Goal: Navigation & Orientation: Find specific page/section

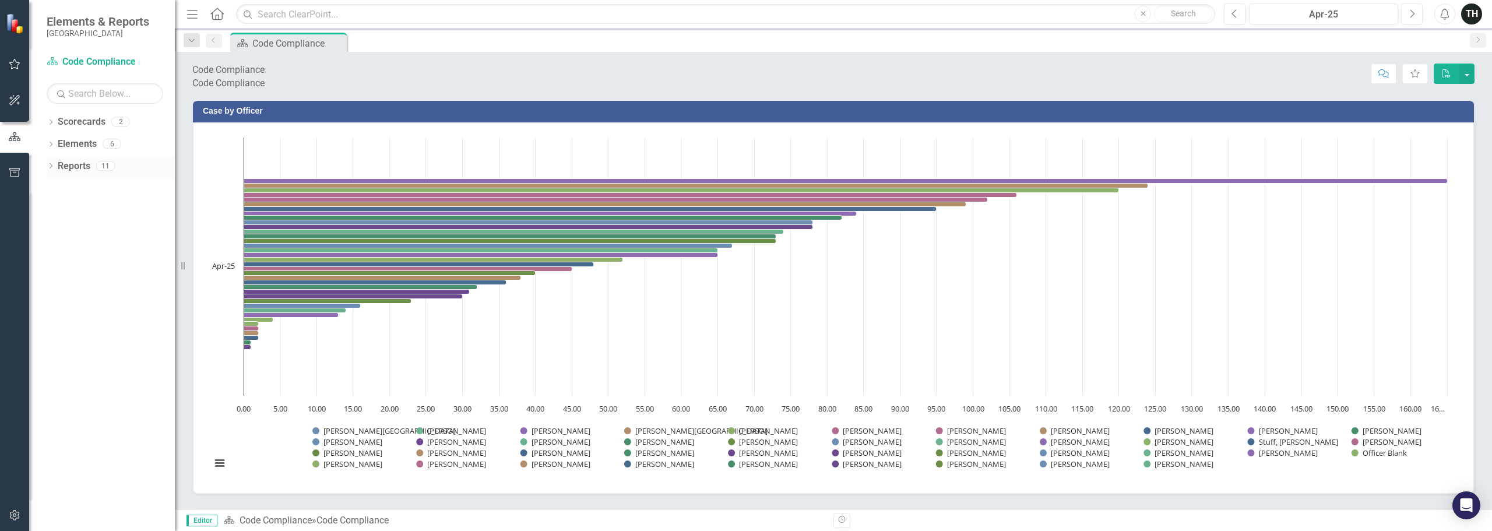
click at [50, 167] on icon "Dropdown" at bounding box center [51, 167] width 8 height 6
click at [85, 228] on link "Goal Goals" at bounding box center [65, 227] width 40 height 13
click at [43, 231] on icon "Dropdown" at bounding box center [38, 229] width 8 height 6
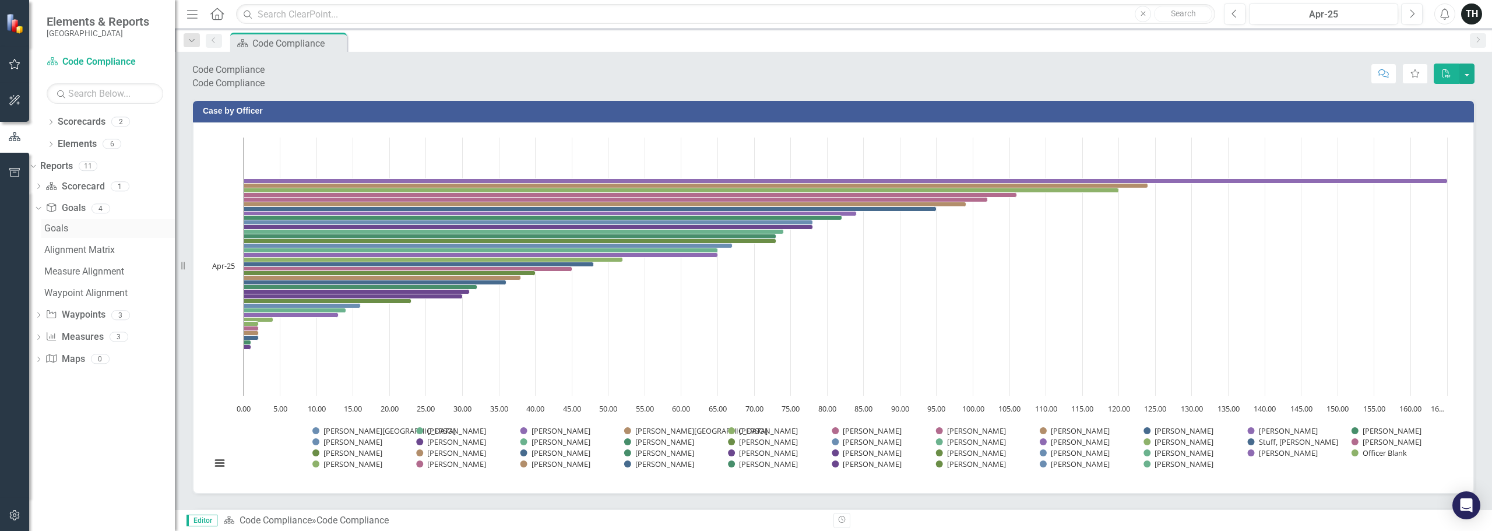
click at [72, 230] on div "Goals" at bounding box center [109, 228] width 131 height 10
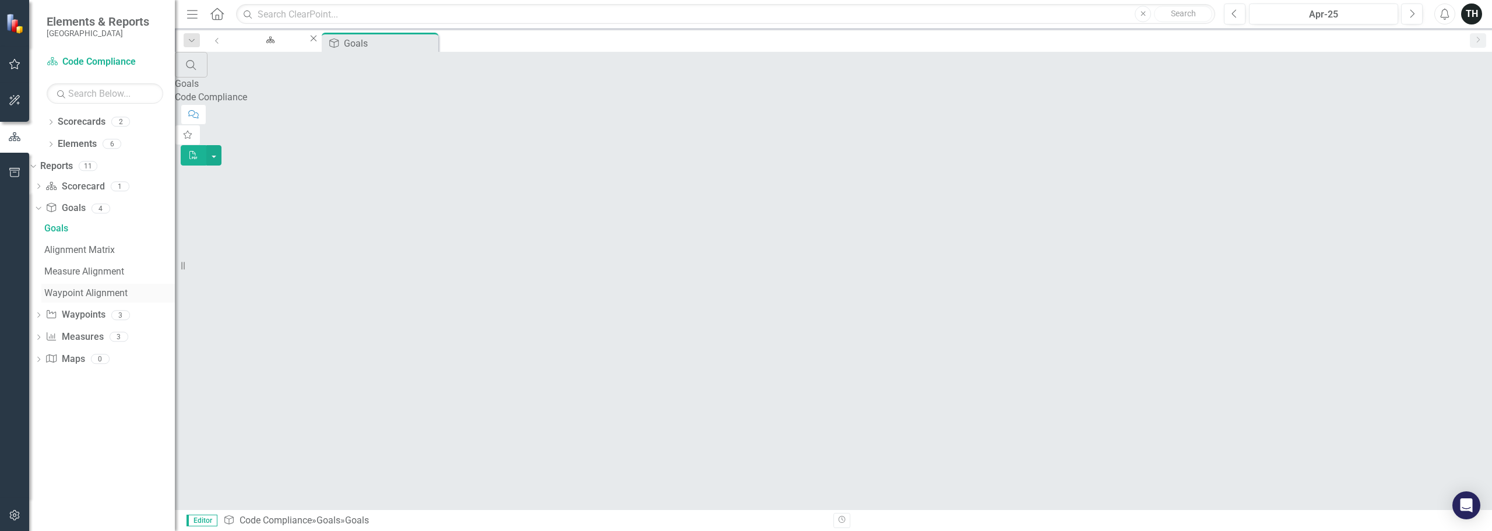
click at [100, 291] on div "Waypoint Alignment" at bounding box center [109, 293] width 131 height 10
click at [41, 209] on icon at bounding box center [38, 208] width 5 height 3
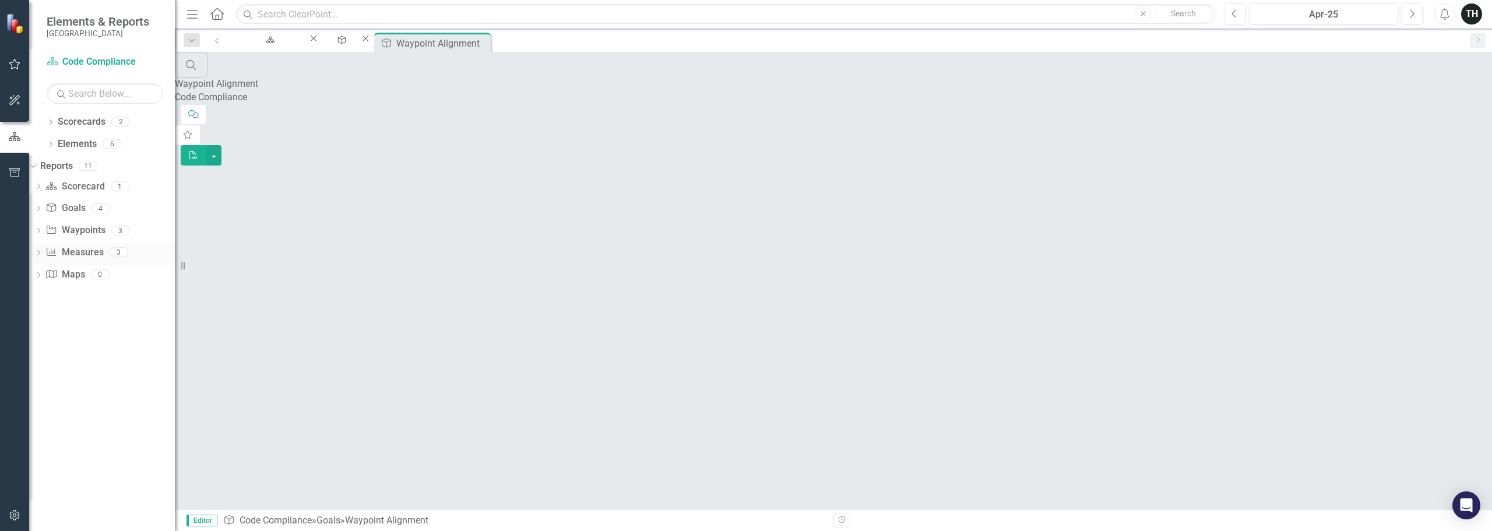
click at [43, 252] on icon "Dropdown" at bounding box center [38, 254] width 8 height 6
click at [96, 290] on div "Human Resources Analytics Dashboard" at bounding box center [109, 294] width 131 height 10
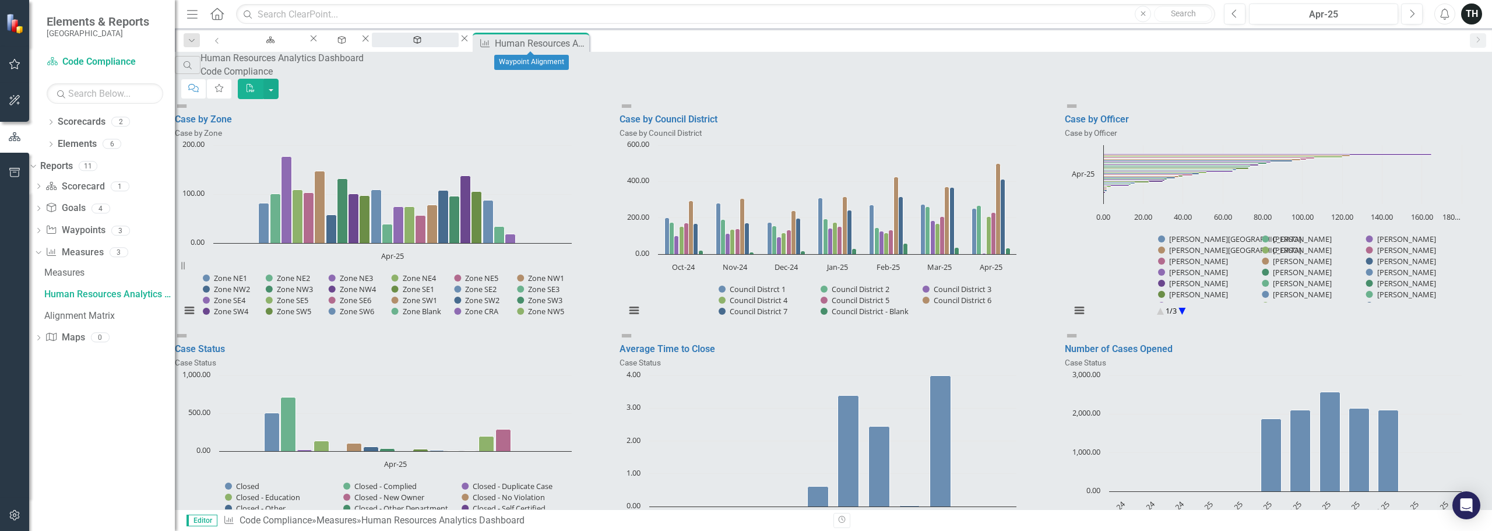
click at [448, 44] on div "Waypoint Alignment" at bounding box center [415, 51] width 66 height 15
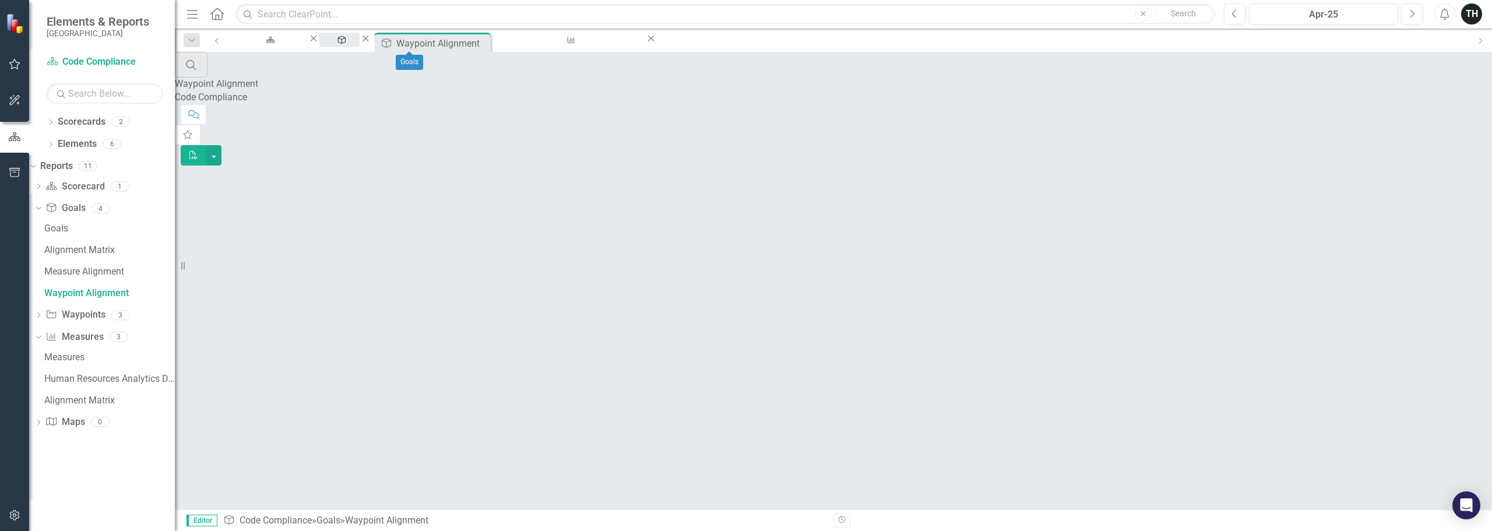
click at [349, 44] on div "Goals" at bounding box center [339, 51] width 19 height 15
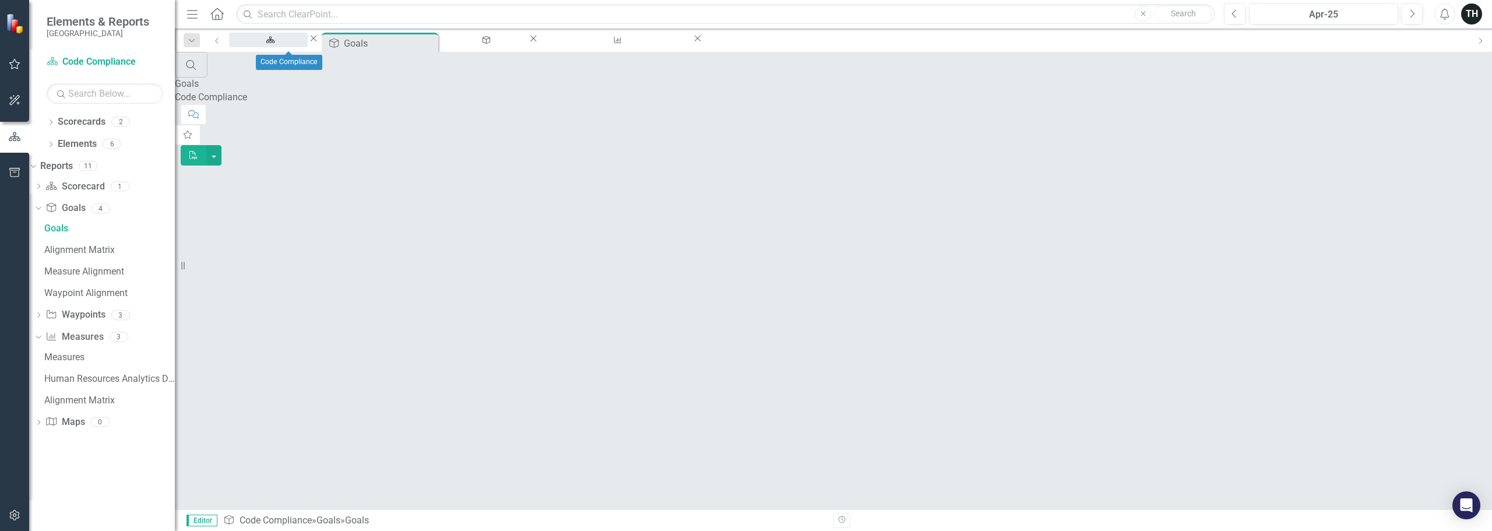
click at [276, 44] on div "Code Compliance" at bounding box center [269, 51] width 58 height 15
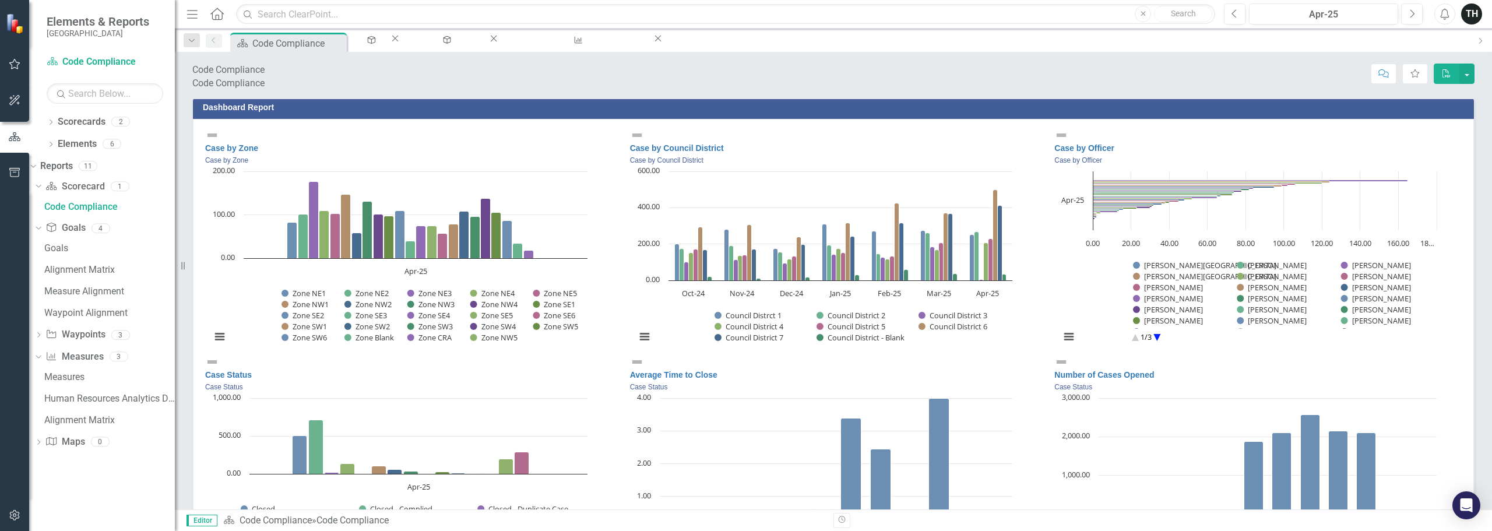
scroll to position [1, 0]
click at [1153, 333] on circle "Interactive chart" at bounding box center [1157, 337] width 18 height 18
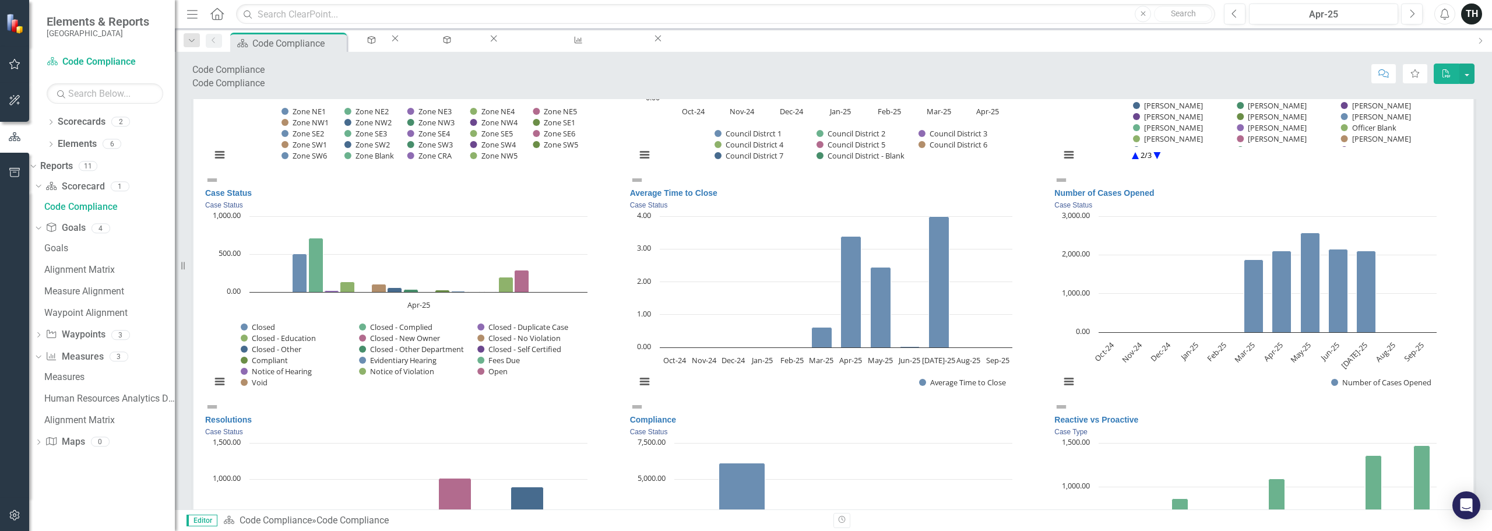
scroll to position [2254, 0]
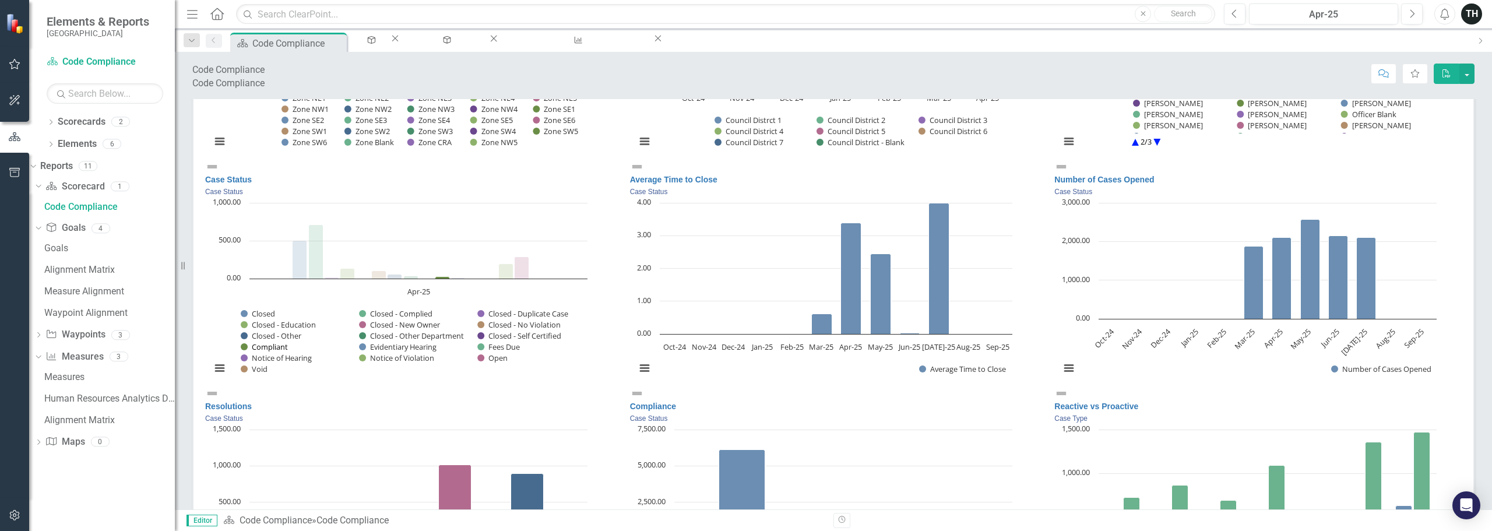
click at [278, 352] on button "Show Compliant" at bounding box center [264, 347] width 47 height 10
click at [274, 352] on button "Show Compliant" at bounding box center [264, 347] width 47 height 10
click at [261, 352] on button "Show Compliant" at bounding box center [264, 347] width 47 height 10
click at [228, 377] on button "View chart menu, Chart" at bounding box center [220, 368] width 16 height 16
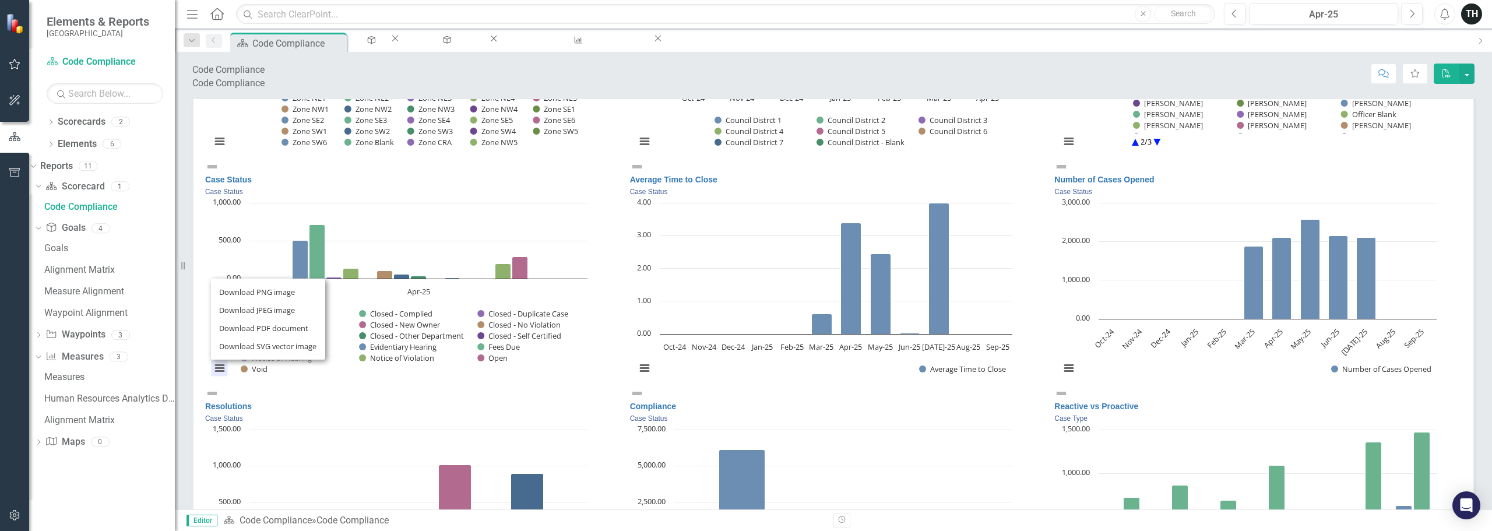
click at [338, 376] on div "Download PNG image Download JPEG image Download PDF document Download SVG vecto…" at bounding box center [268, 319] width 147 height 114
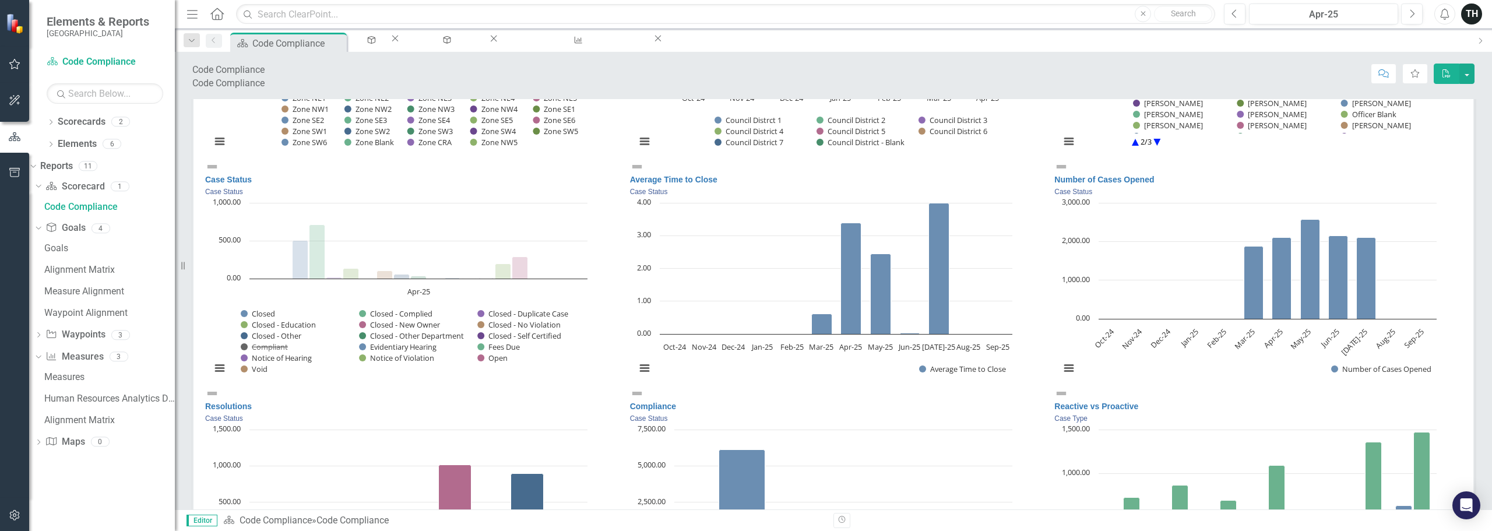
click at [306, 386] on rect "Interactive chart" at bounding box center [399, 291] width 388 height 189
click at [223, 341] on rect "Interactive chart" at bounding box center [399, 291] width 388 height 189
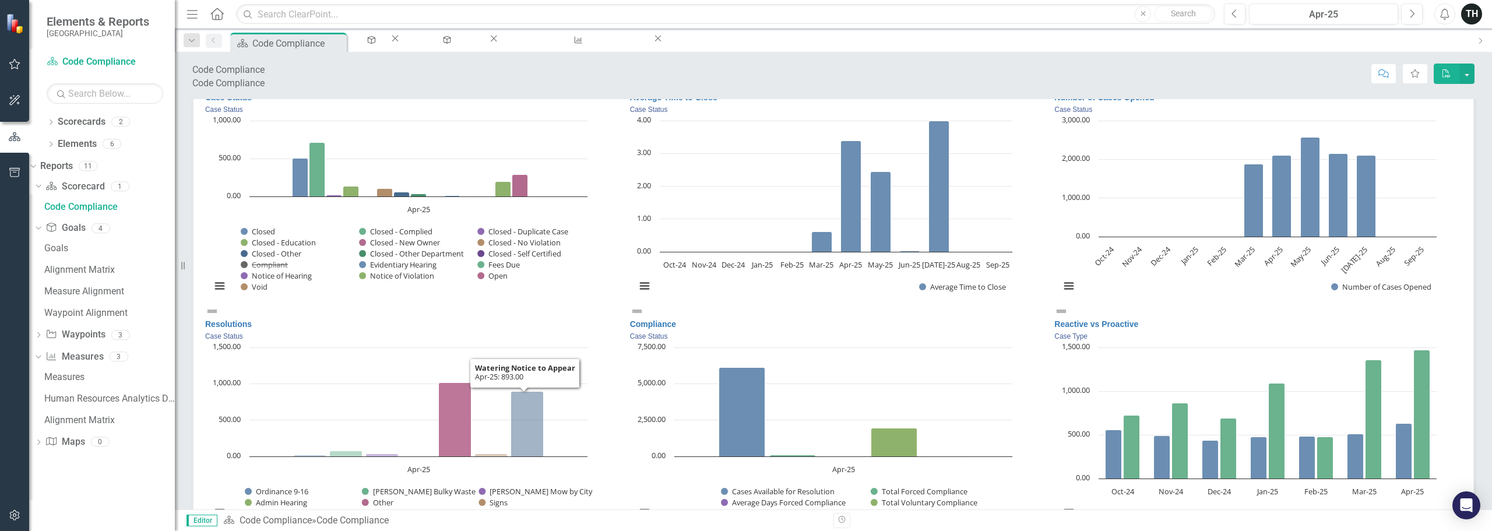
scroll to position [2331, 0]
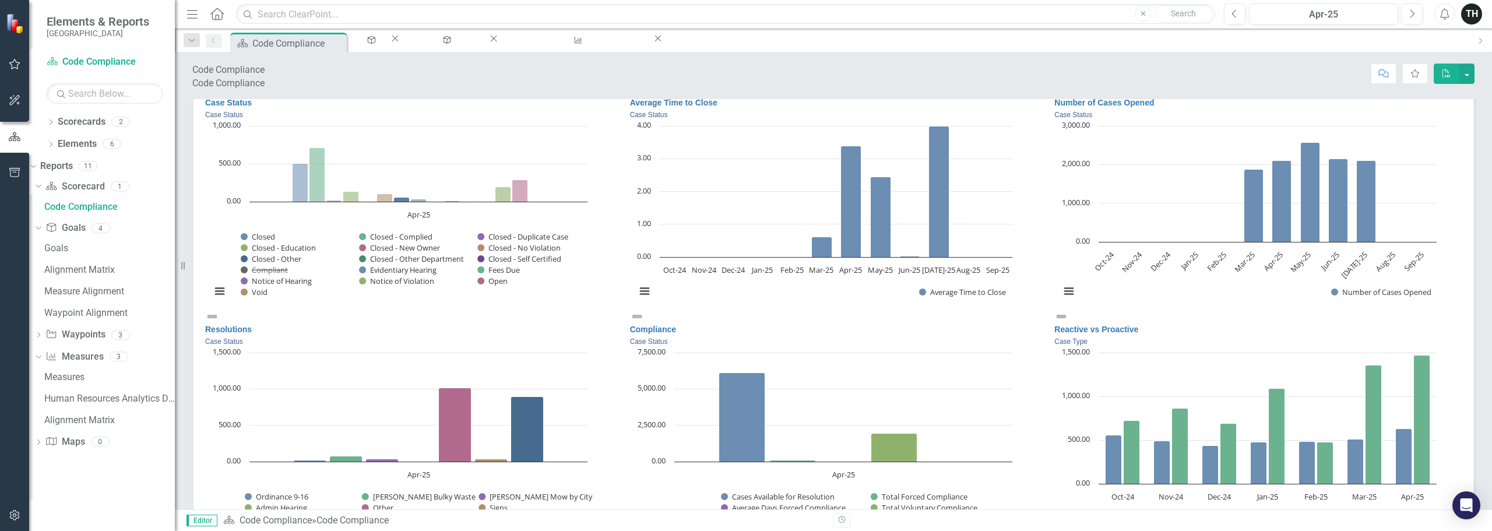
click at [227, 258] on rect "Interactive chart" at bounding box center [399, 214] width 388 height 189
click at [271, 275] on button "Show Compliant" at bounding box center [264, 270] width 47 height 10
click at [288, 275] on button "Show Compliant" at bounding box center [264, 270] width 47 height 10
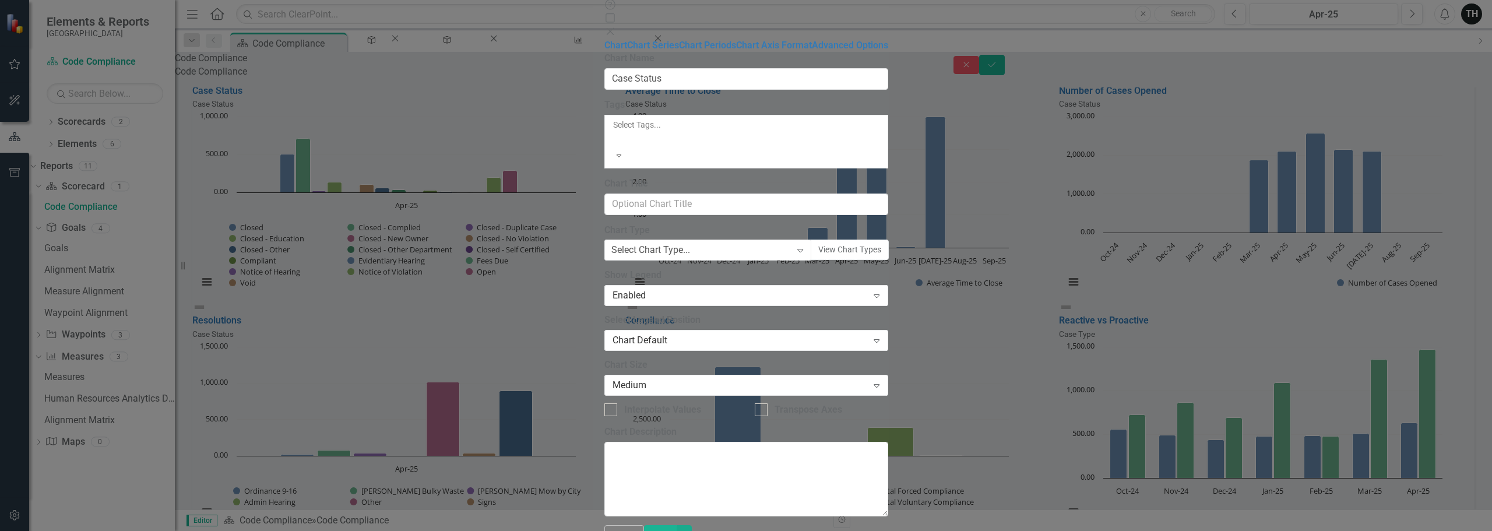
scroll to position [2335, 0]
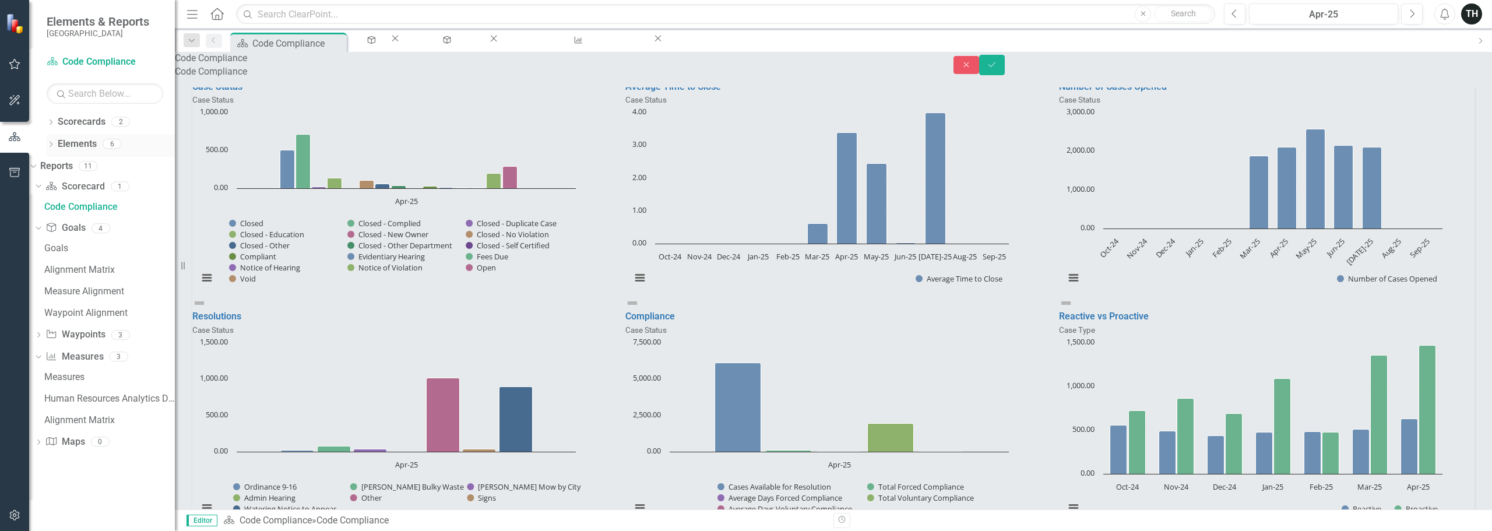
click at [92, 126] on link "Scorecards" at bounding box center [82, 121] width 48 height 13
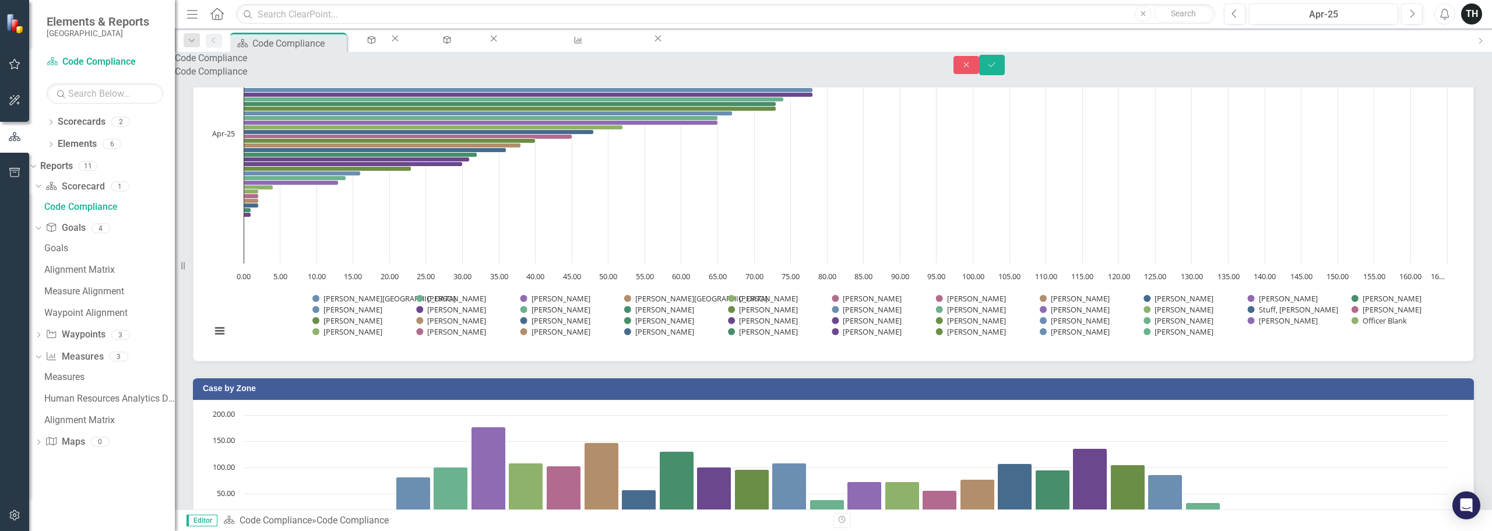
scroll to position [0, 0]
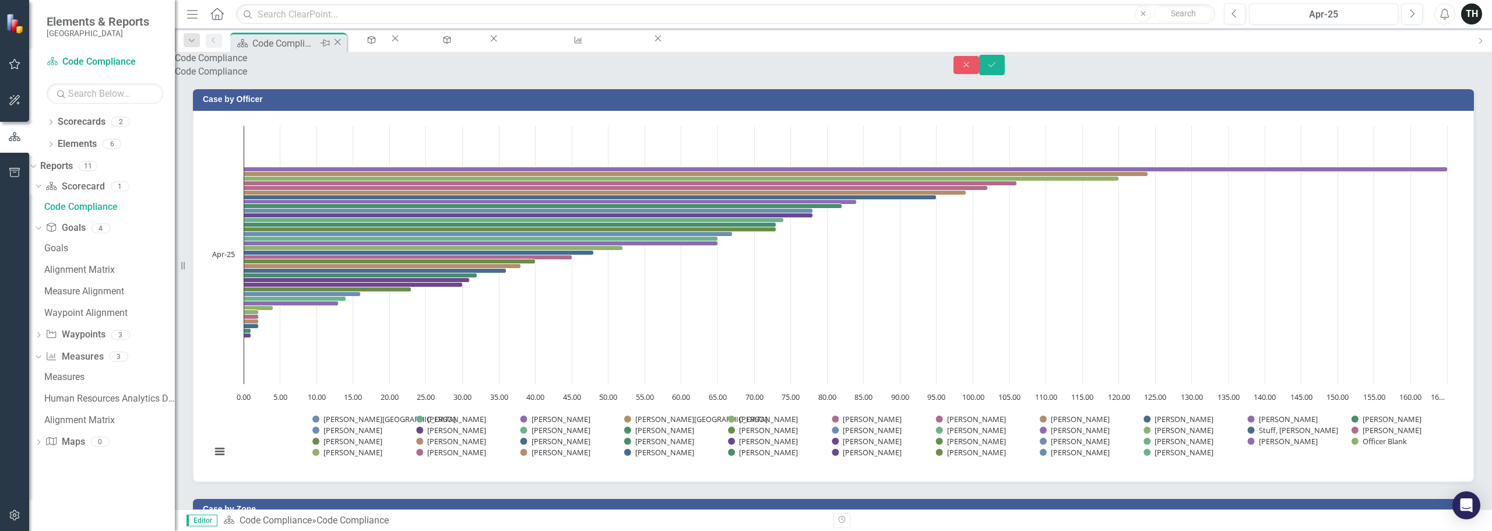
click at [291, 42] on div "Code Compliance" at bounding box center [284, 43] width 65 height 15
click at [379, 44] on div "Goals" at bounding box center [369, 51] width 19 height 15
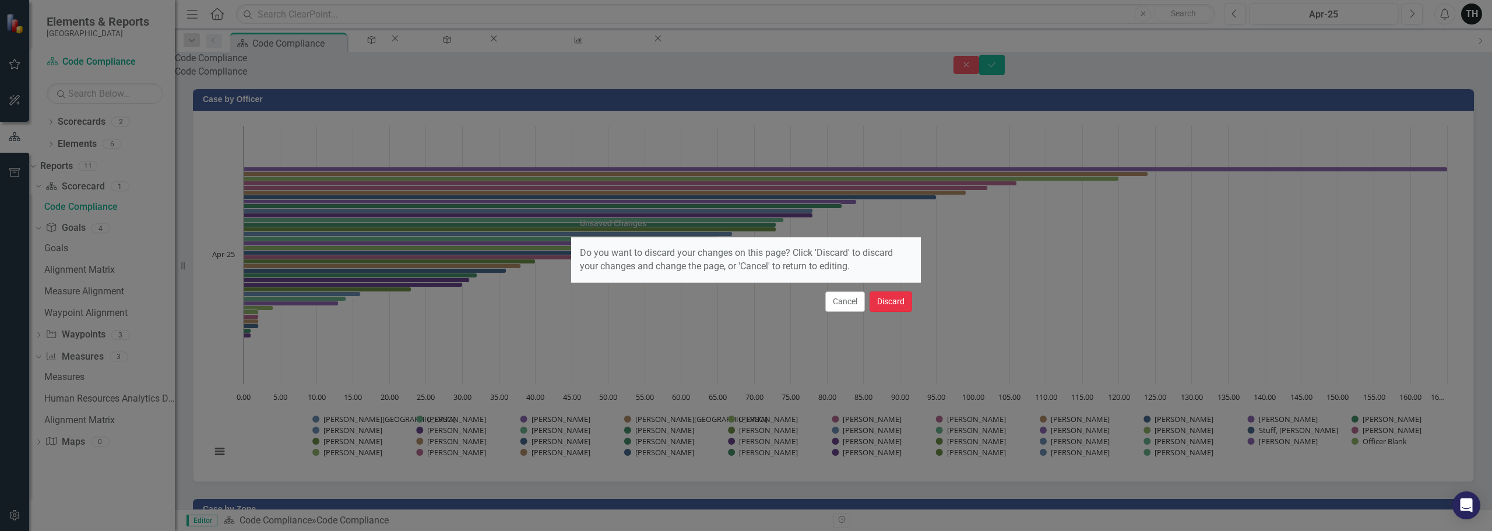
click at [884, 301] on button "Discard" at bounding box center [891, 301] width 43 height 20
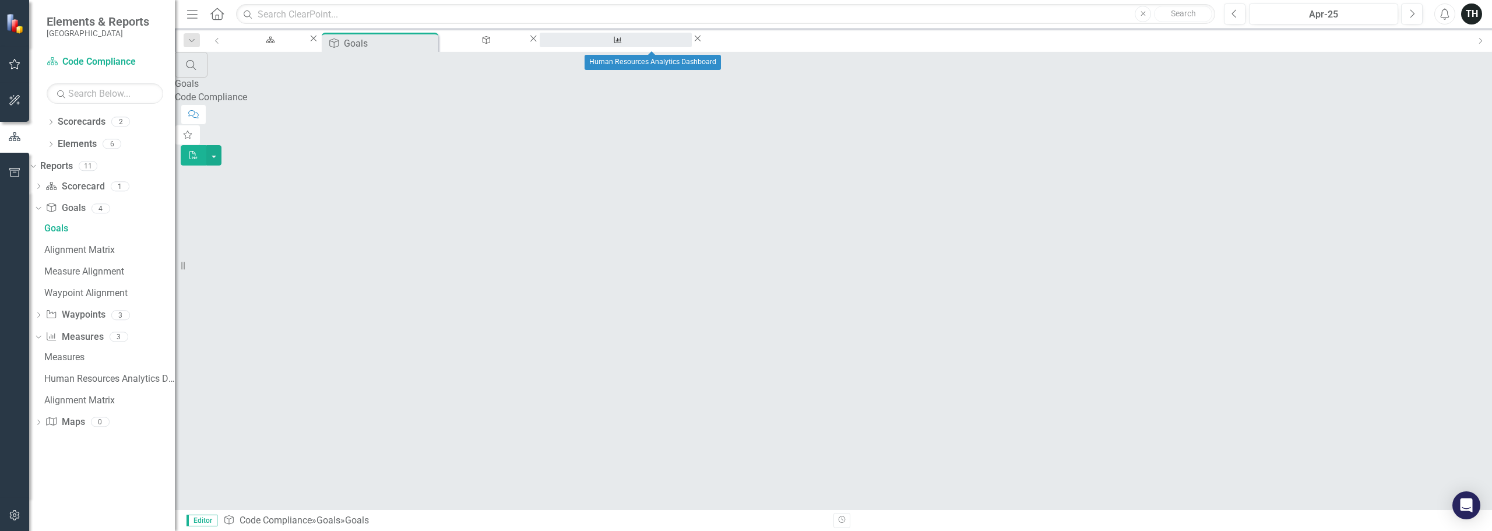
click at [641, 47] on div "Human Resources Analytics Dashboard" at bounding box center [615, 51] width 131 height 15
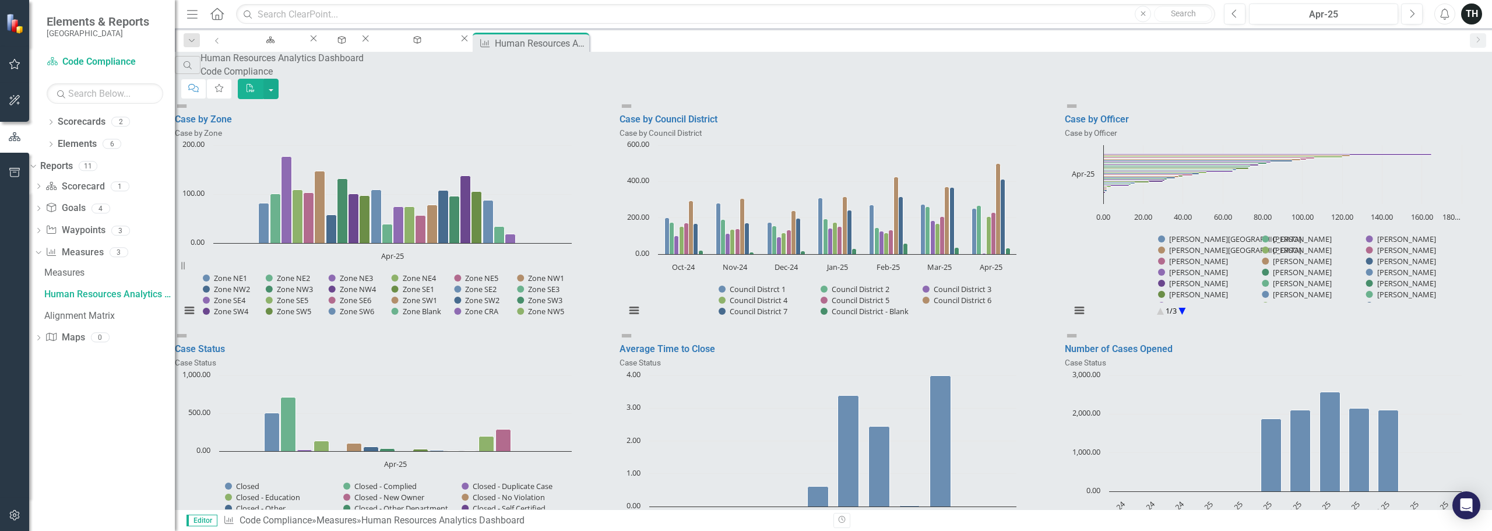
scroll to position [583, 0]
click at [17, 67] on icon "button" at bounding box center [15, 63] width 12 height 9
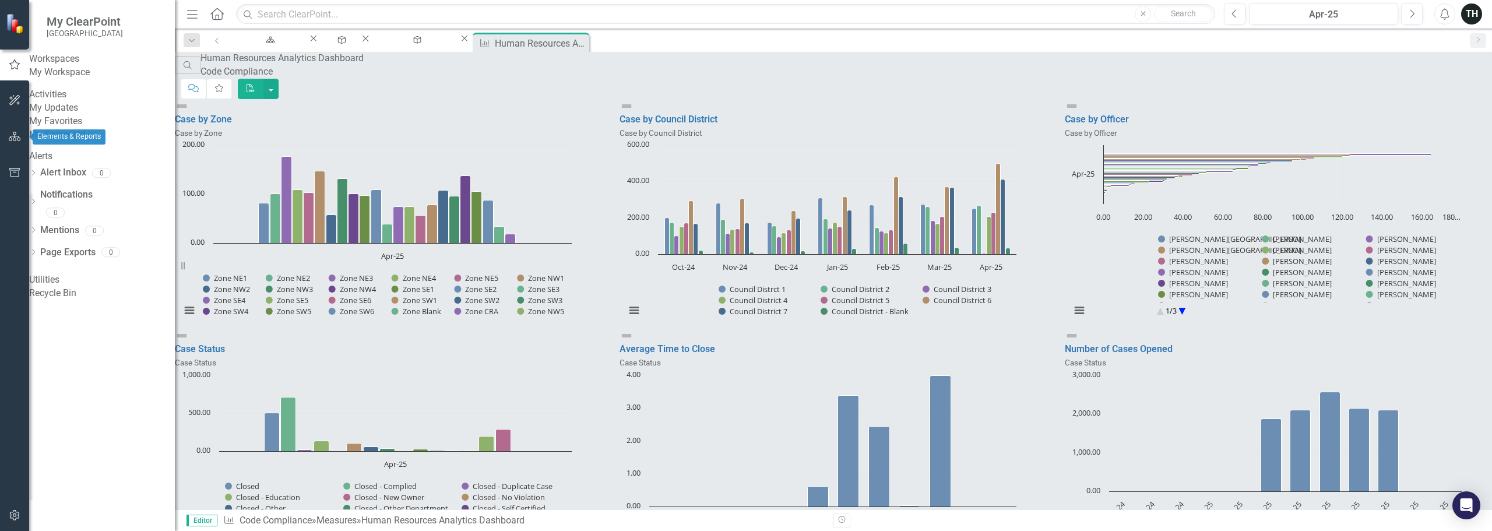
click at [13, 138] on icon "button" at bounding box center [15, 136] width 12 height 9
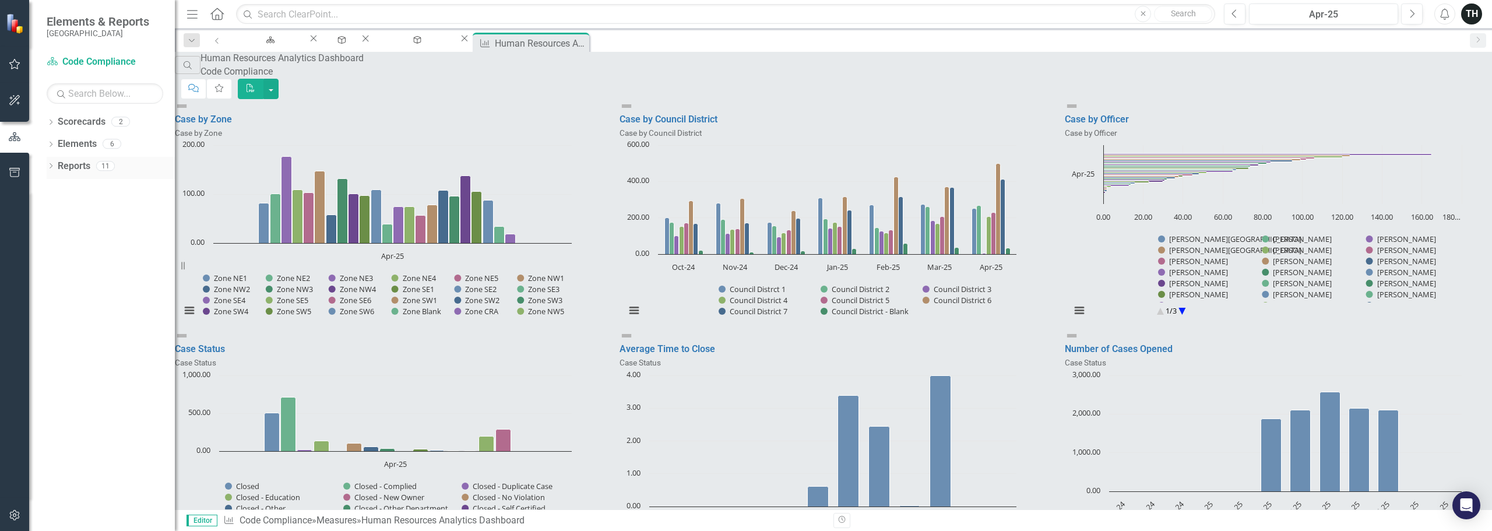
click at [78, 166] on link "Reports" at bounding box center [74, 166] width 33 height 13
click at [51, 167] on icon "Dropdown" at bounding box center [51, 167] width 8 height 6
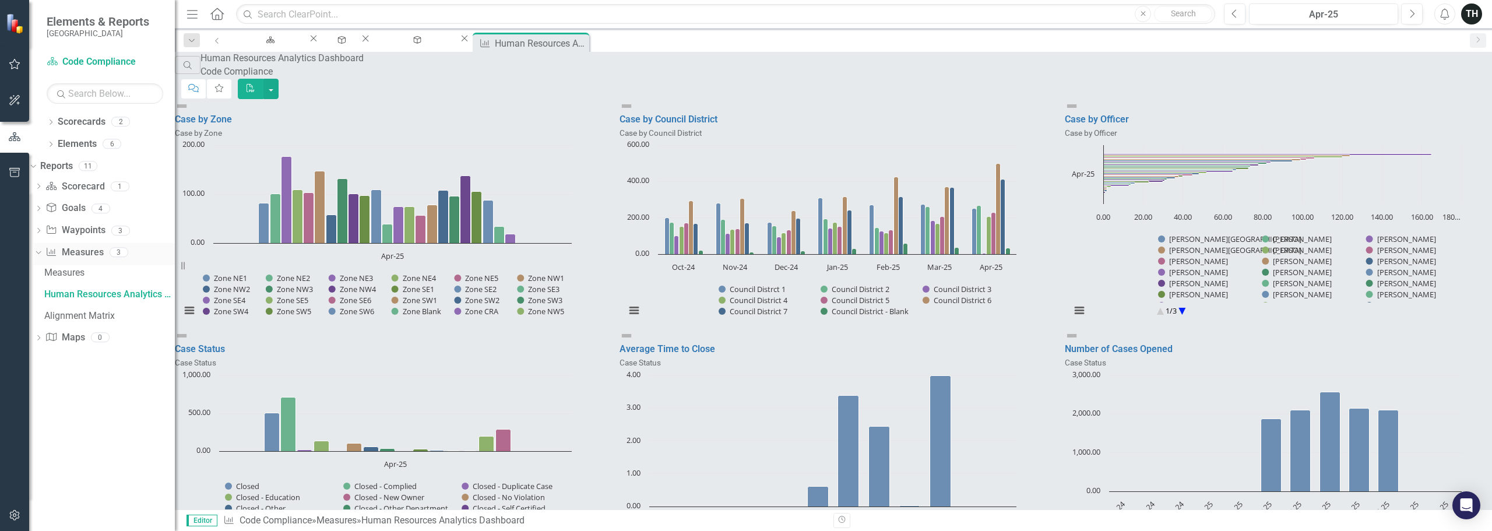
click at [96, 255] on link "Measure Measures" at bounding box center [74, 252] width 58 height 13
click at [40, 254] on icon "Dropdown" at bounding box center [37, 252] width 6 height 8
click at [78, 275] on link "Map Maps" at bounding box center [64, 274] width 39 height 13
